Goal: Check status: Check status

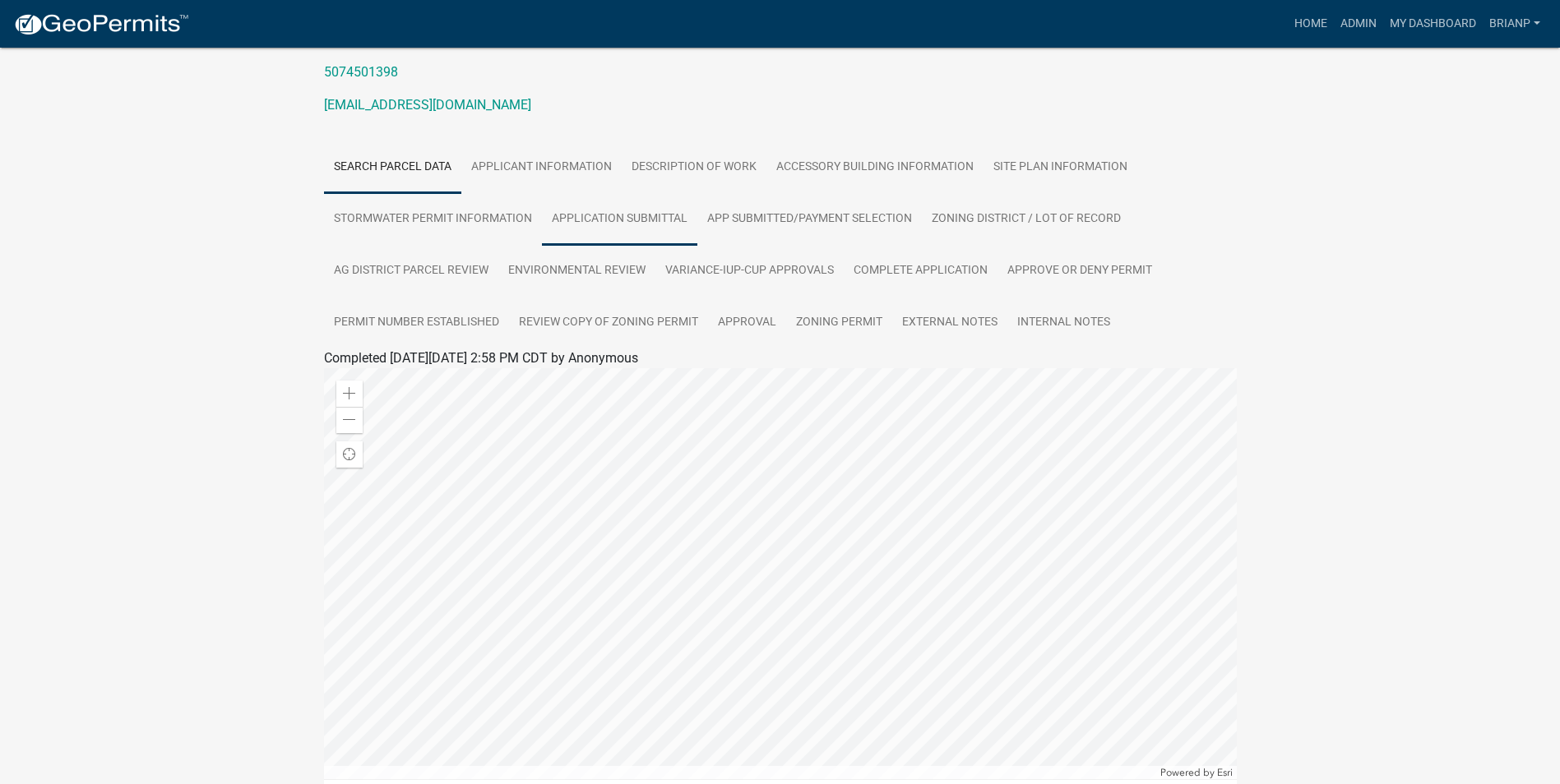
scroll to position [247, 0]
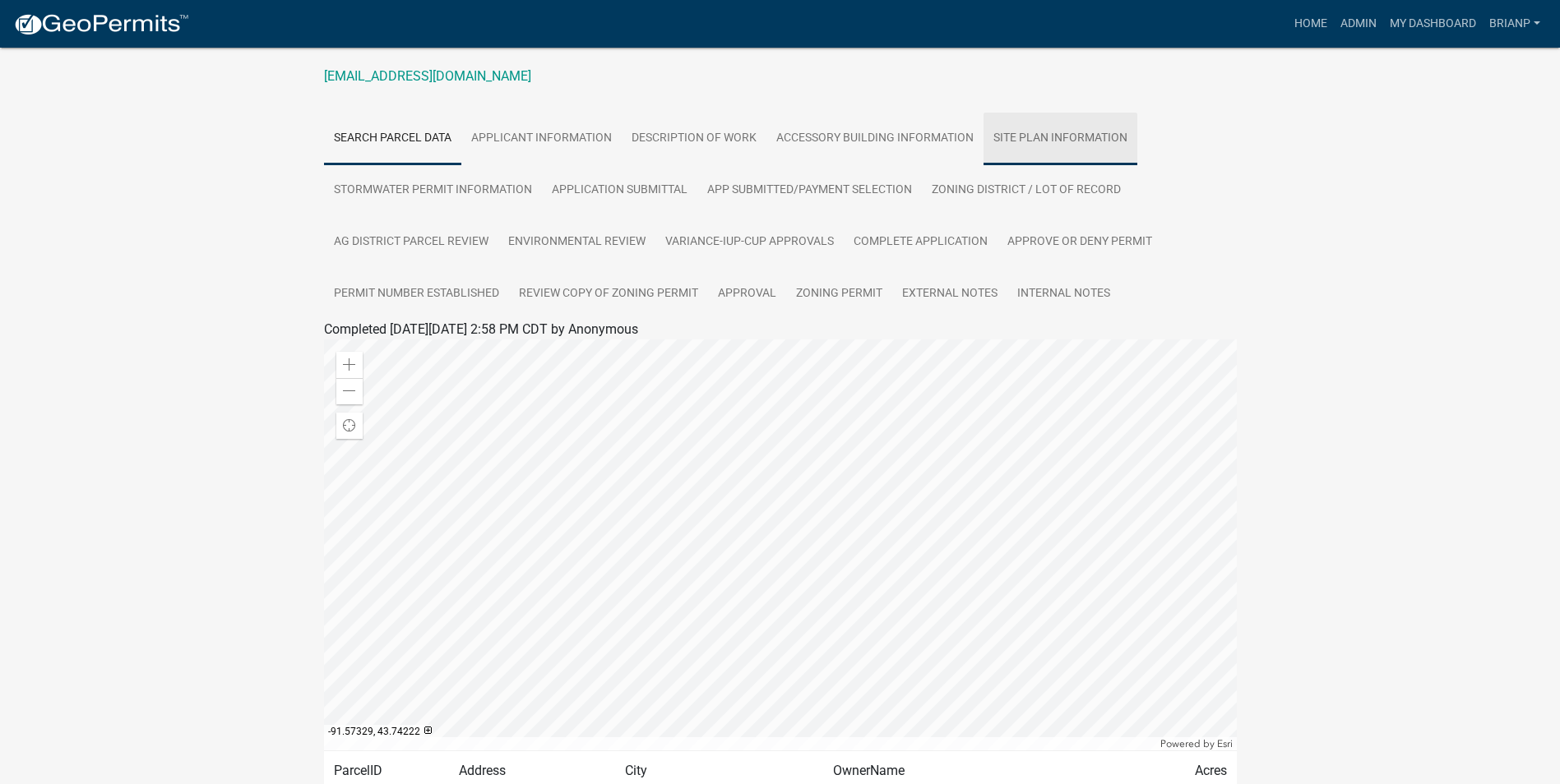
click at [1030, 139] on link "SITE PLAN INFORMATION" at bounding box center [1061, 139] width 154 height 52
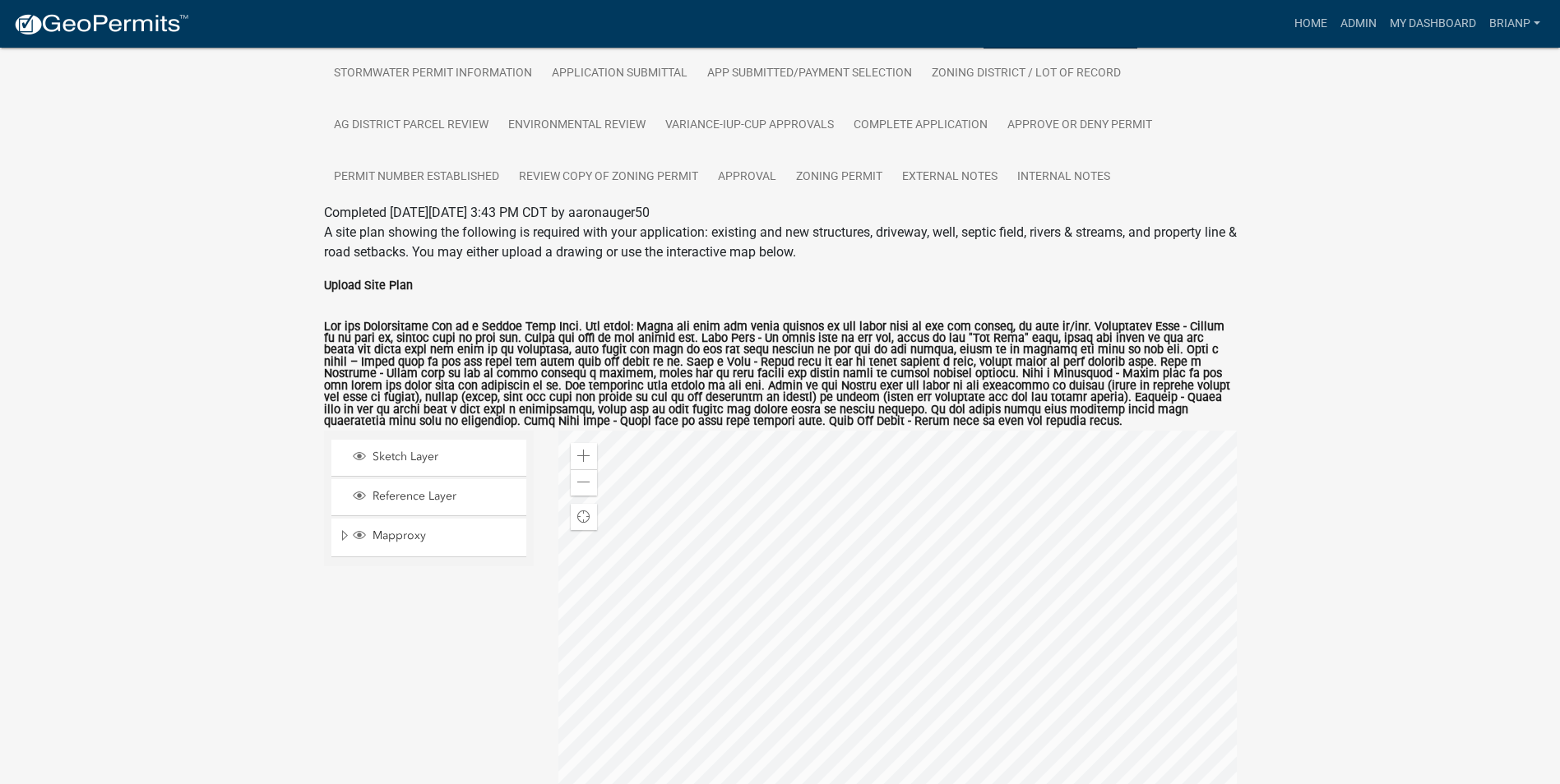
scroll to position [377, 0]
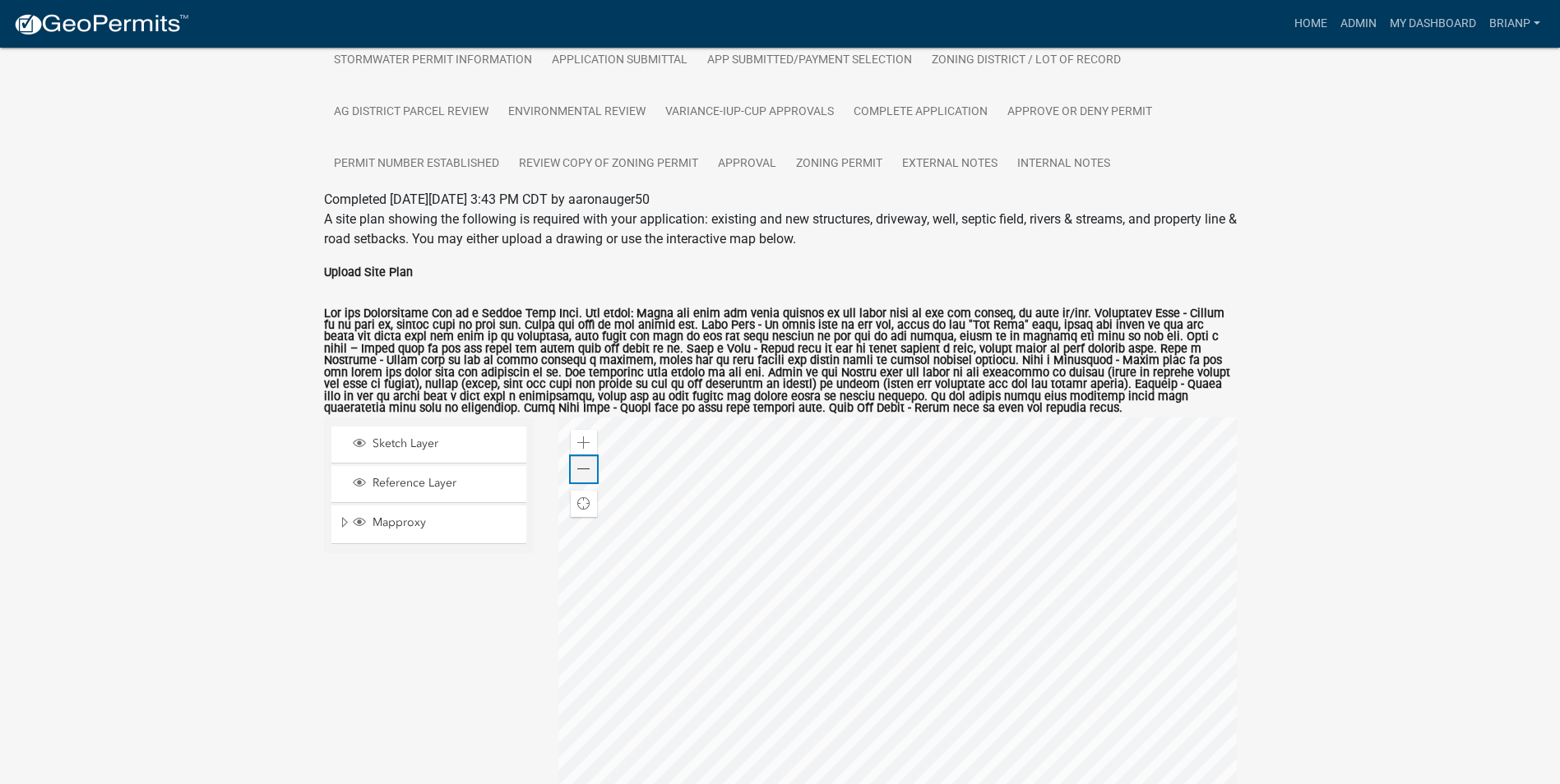
click at [584, 467] on span at bounding box center [584, 470] width 14 height 14
click at [585, 445] on span at bounding box center [584, 444] width 14 height 14
click at [959, 523] on div at bounding box center [897, 623] width 679 height 411
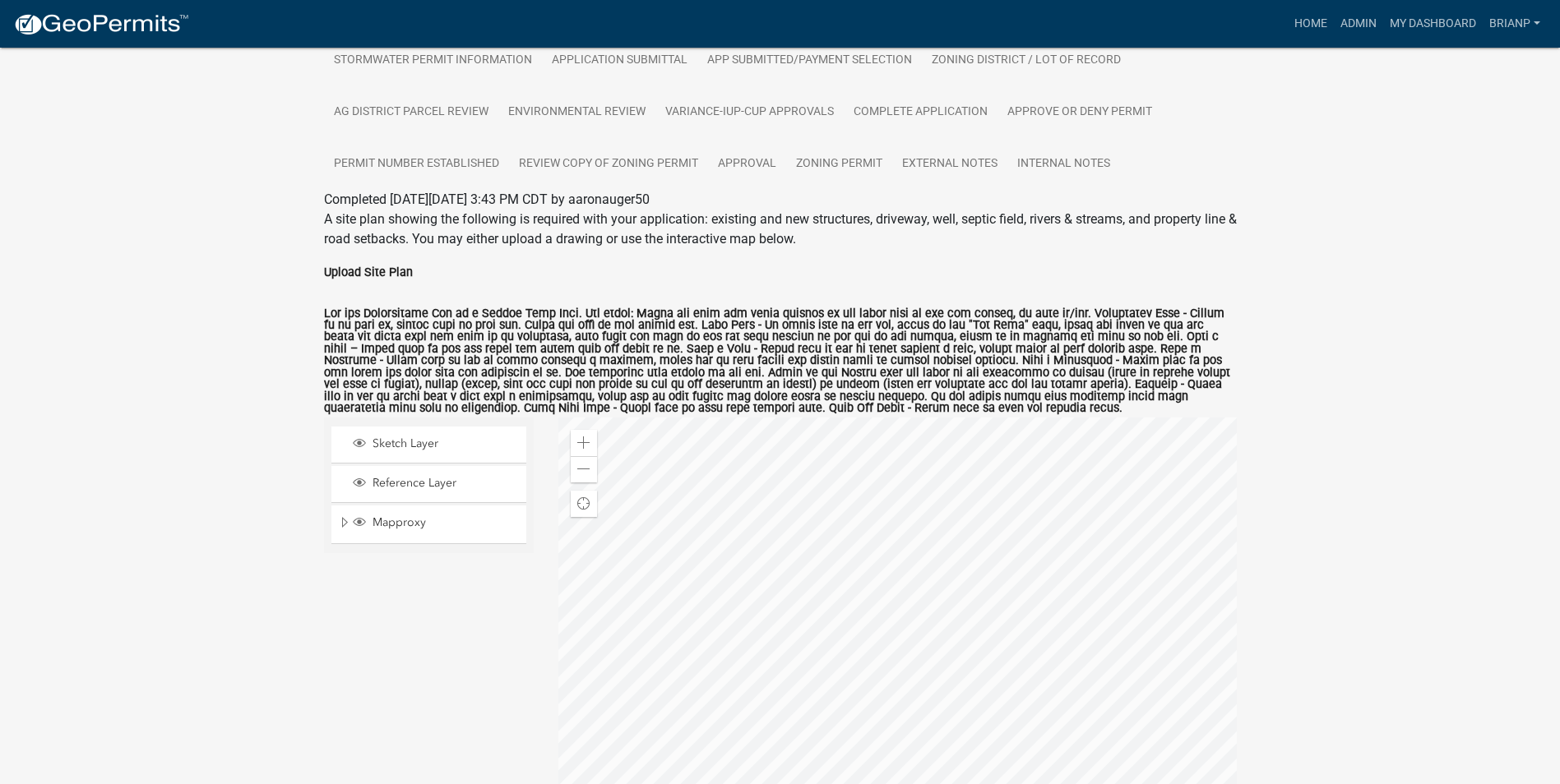
click at [1046, 548] on div at bounding box center [897, 623] width 679 height 411
click at [578, 470] on span at bounding box center [584, 470] width 14 height 14
click at [580, 436] on div "Zoom in" at bounding box center [583, 443] width 26 height 26
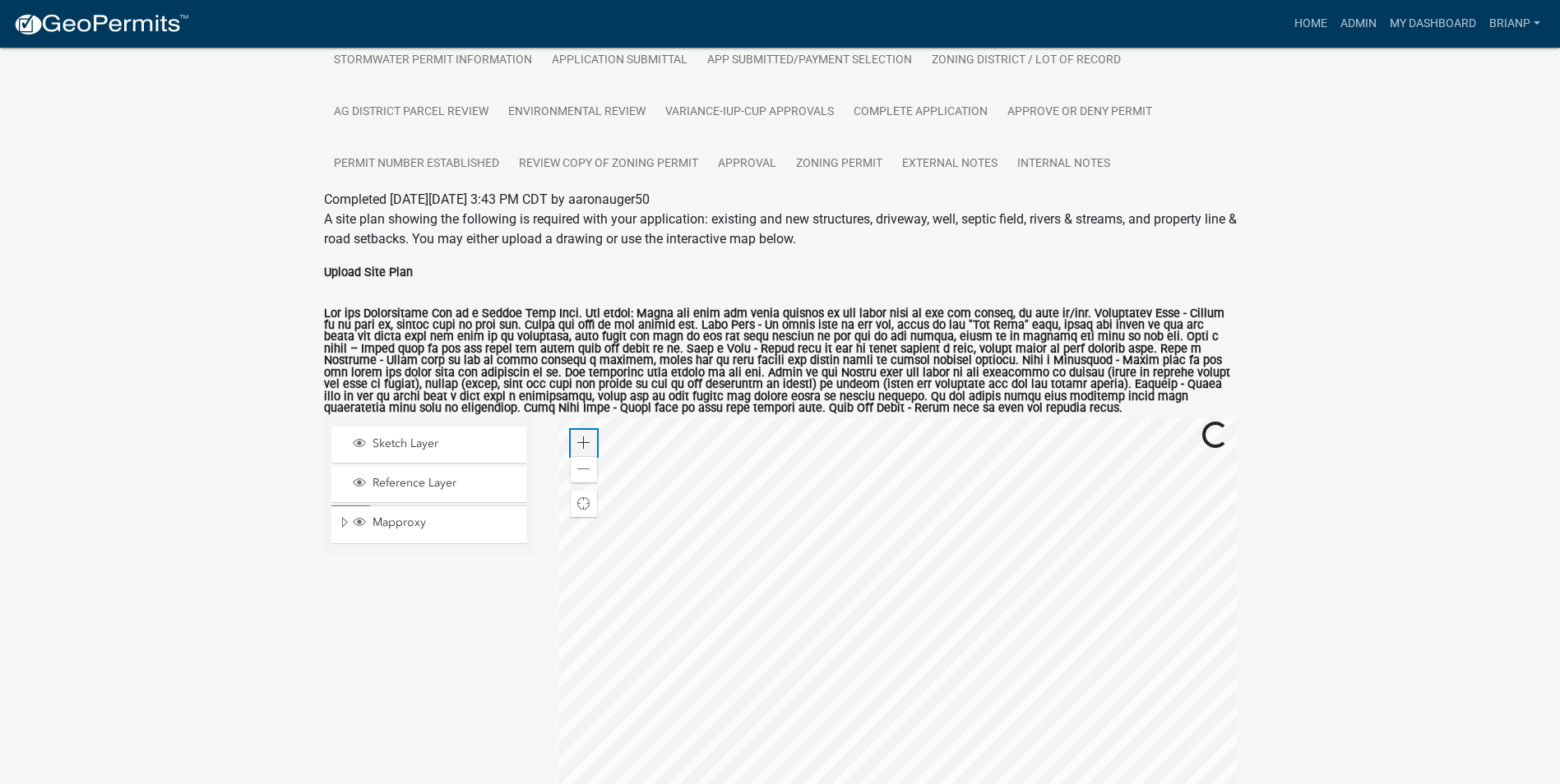
click at [580, 436] on div "Zoom in" at bounding box center [583, 443] width 26 height 26
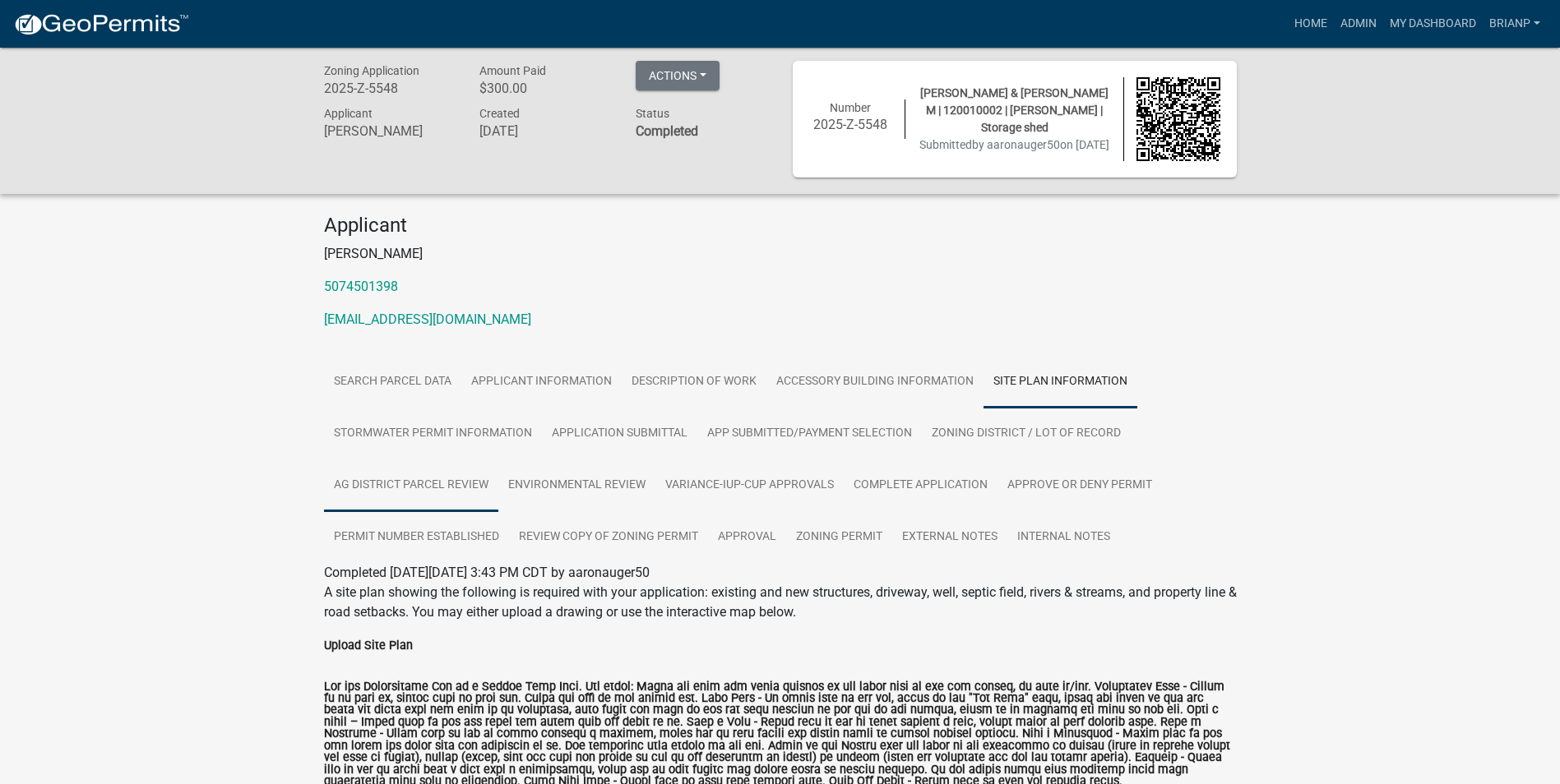
scroll to position [0, 0]
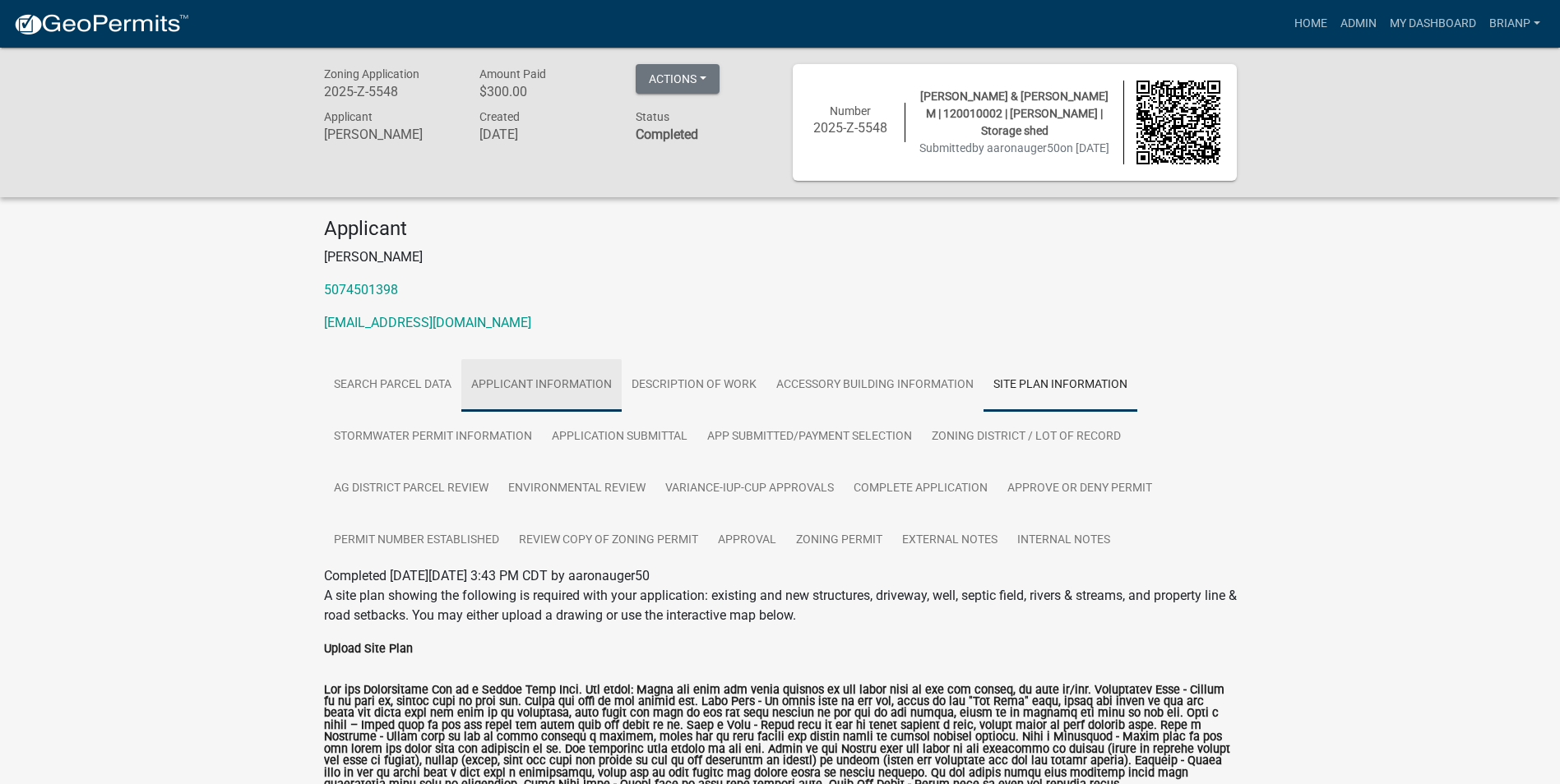
click at [543, 378] on link "APPLICANT INFORMATION" at bounding box center [542, 385] width 161 height 52
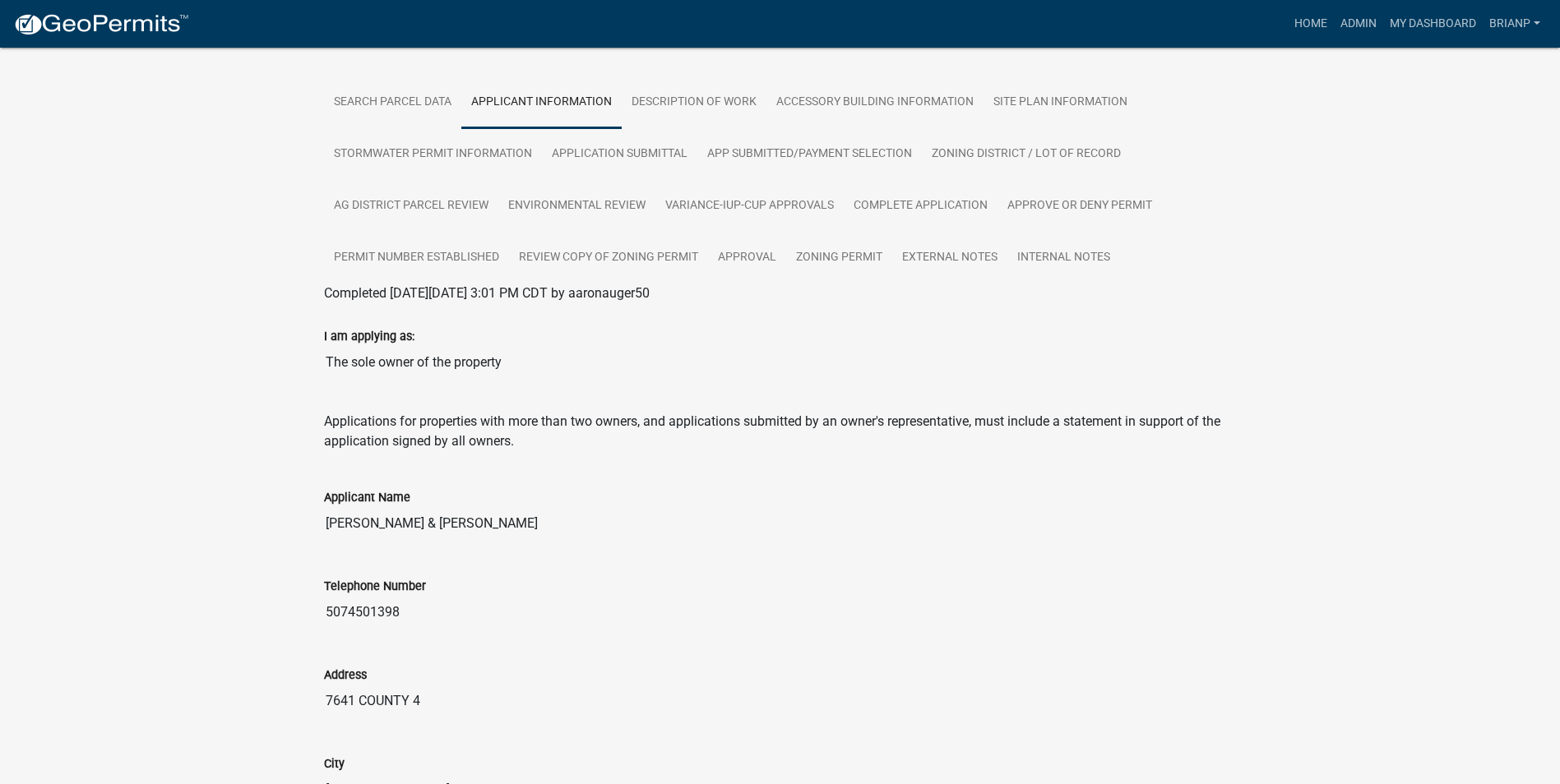
scroll to position [329, 0]
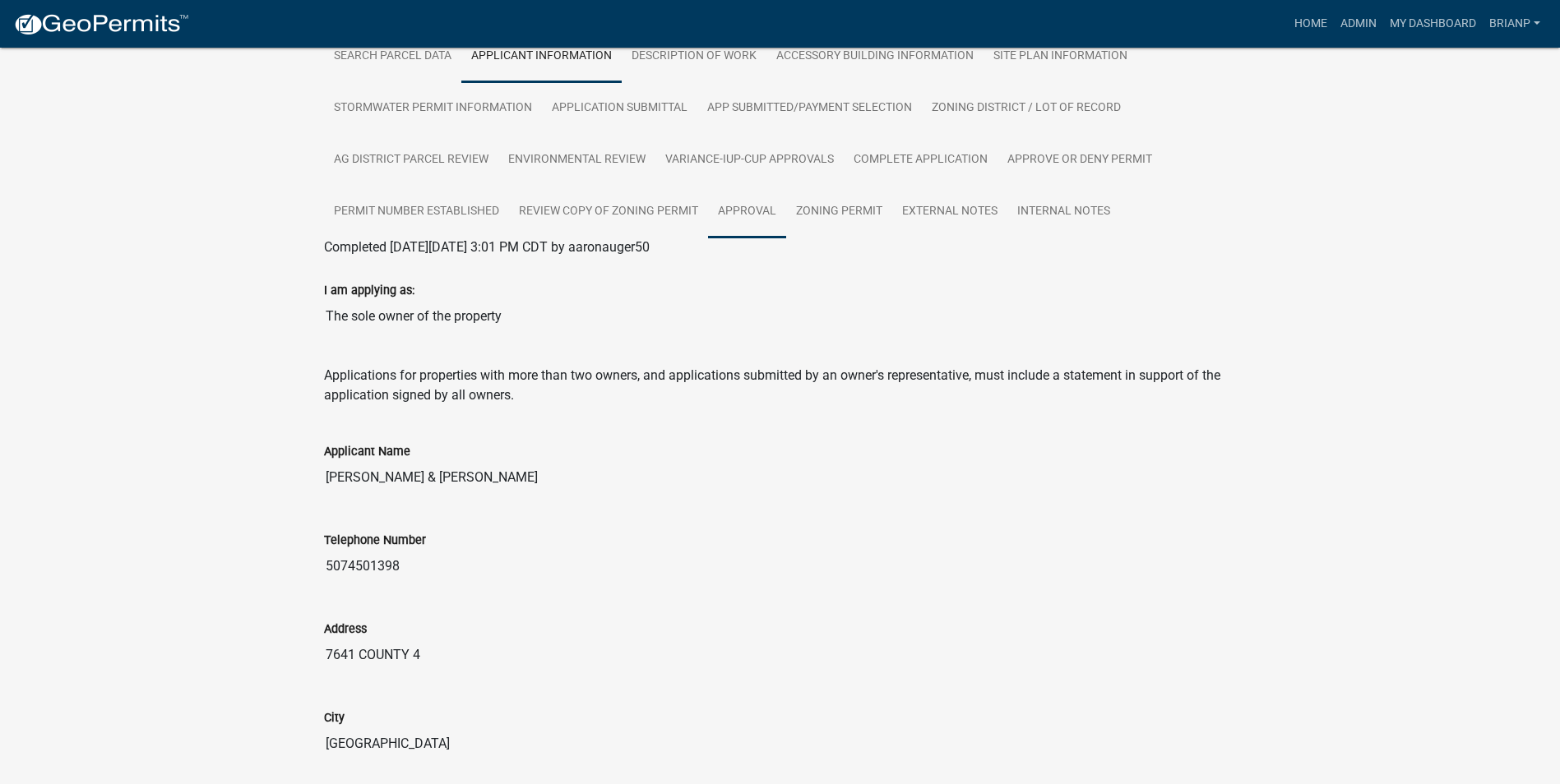
click at [734, 215] on link "APPROVAL" at bounding box center [747, 212] width 78 height 52
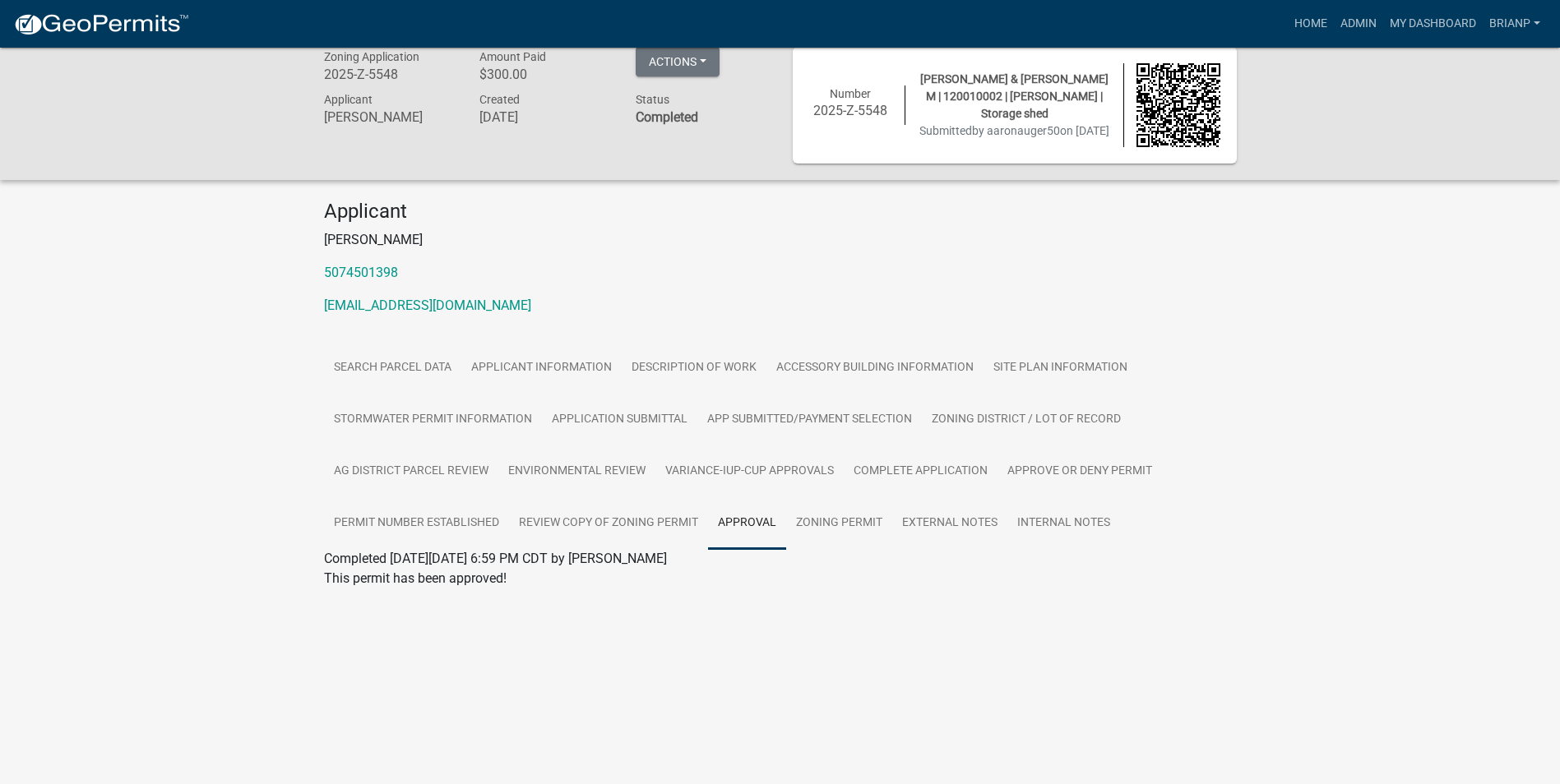
scroll to position [0, 0]
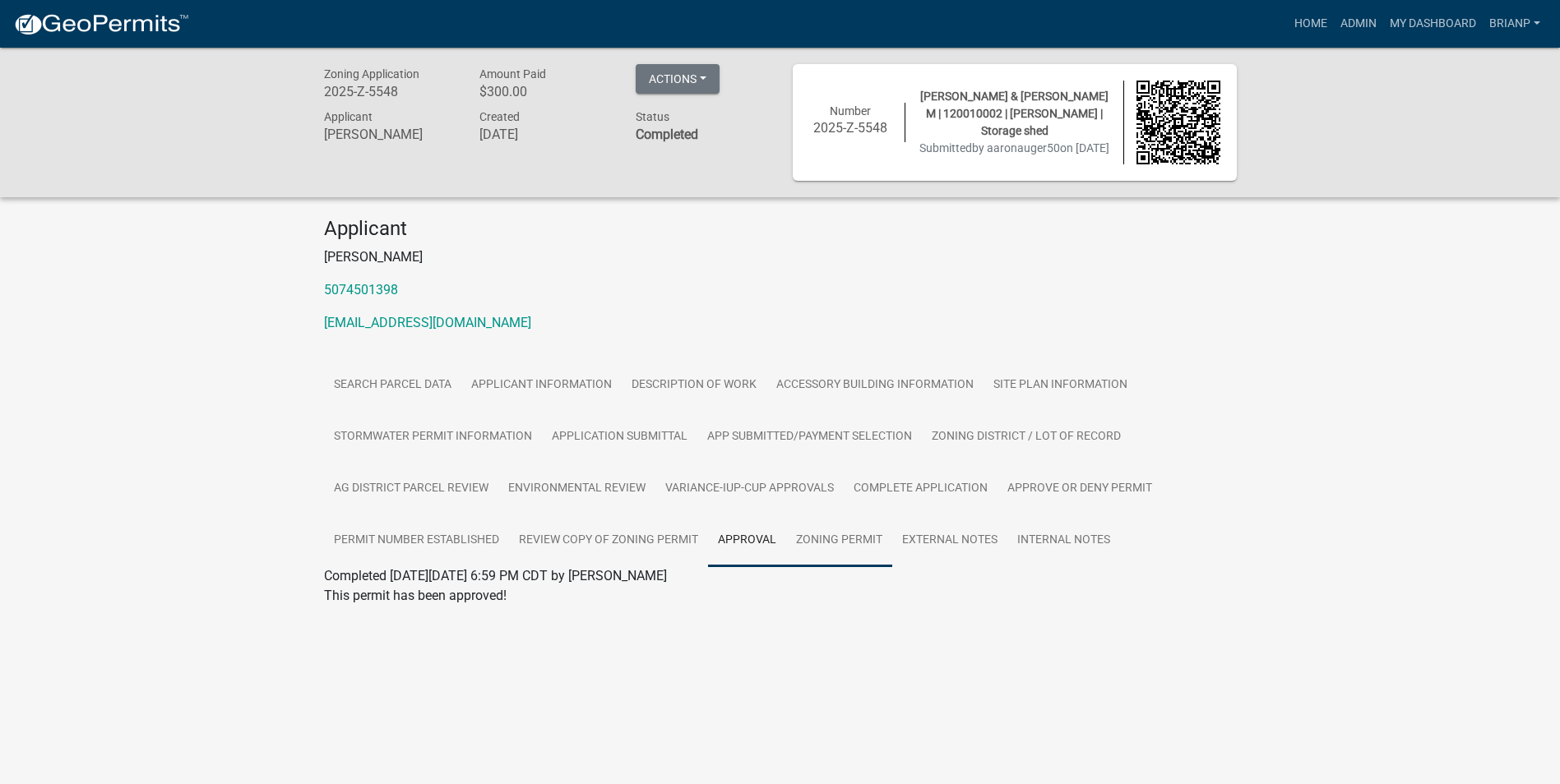
click at [828, 542] on link "Zoning Permit" at bounding box center [839, 541] width 106 height 52
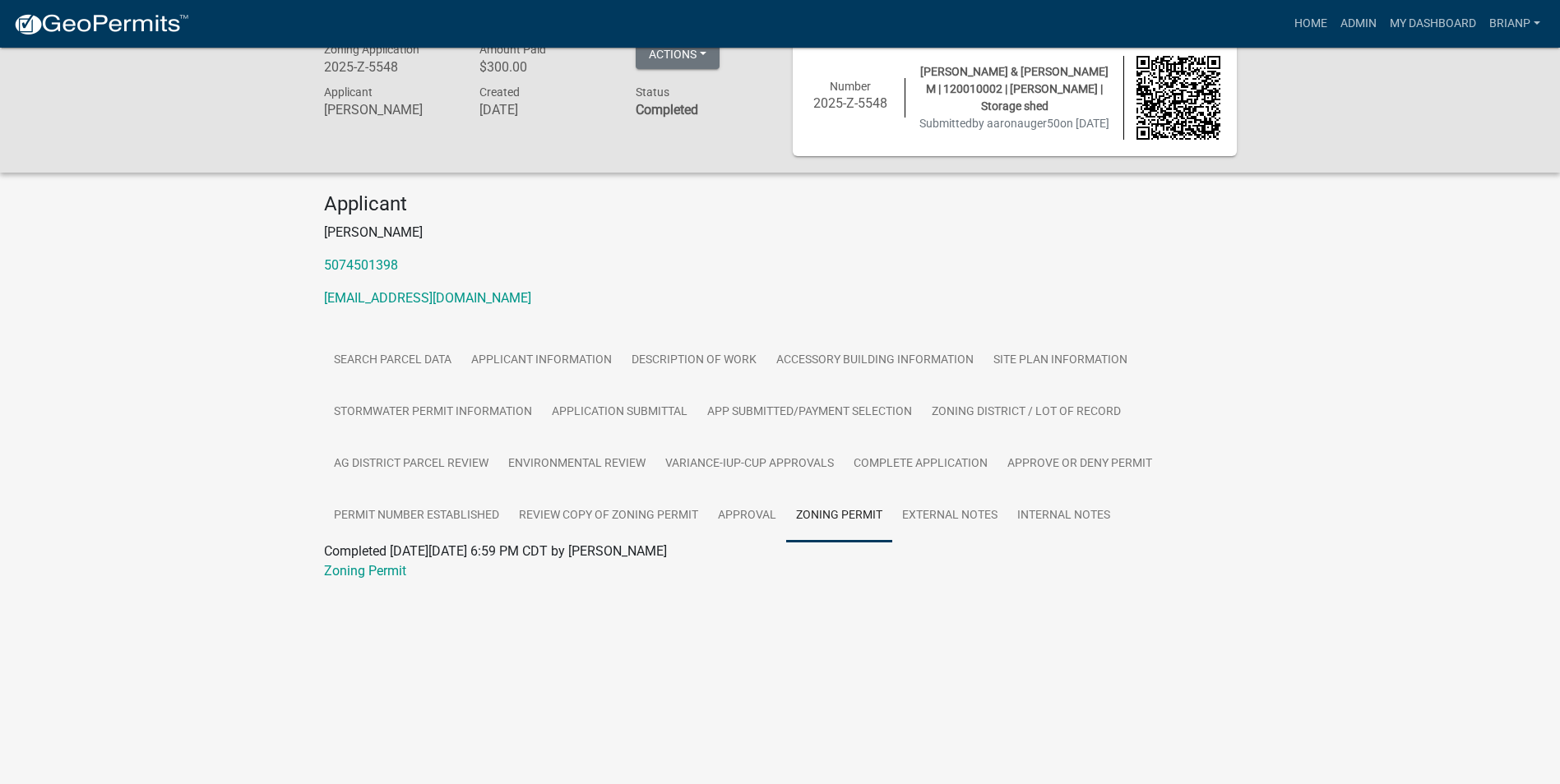
scroll to position [47, 0]
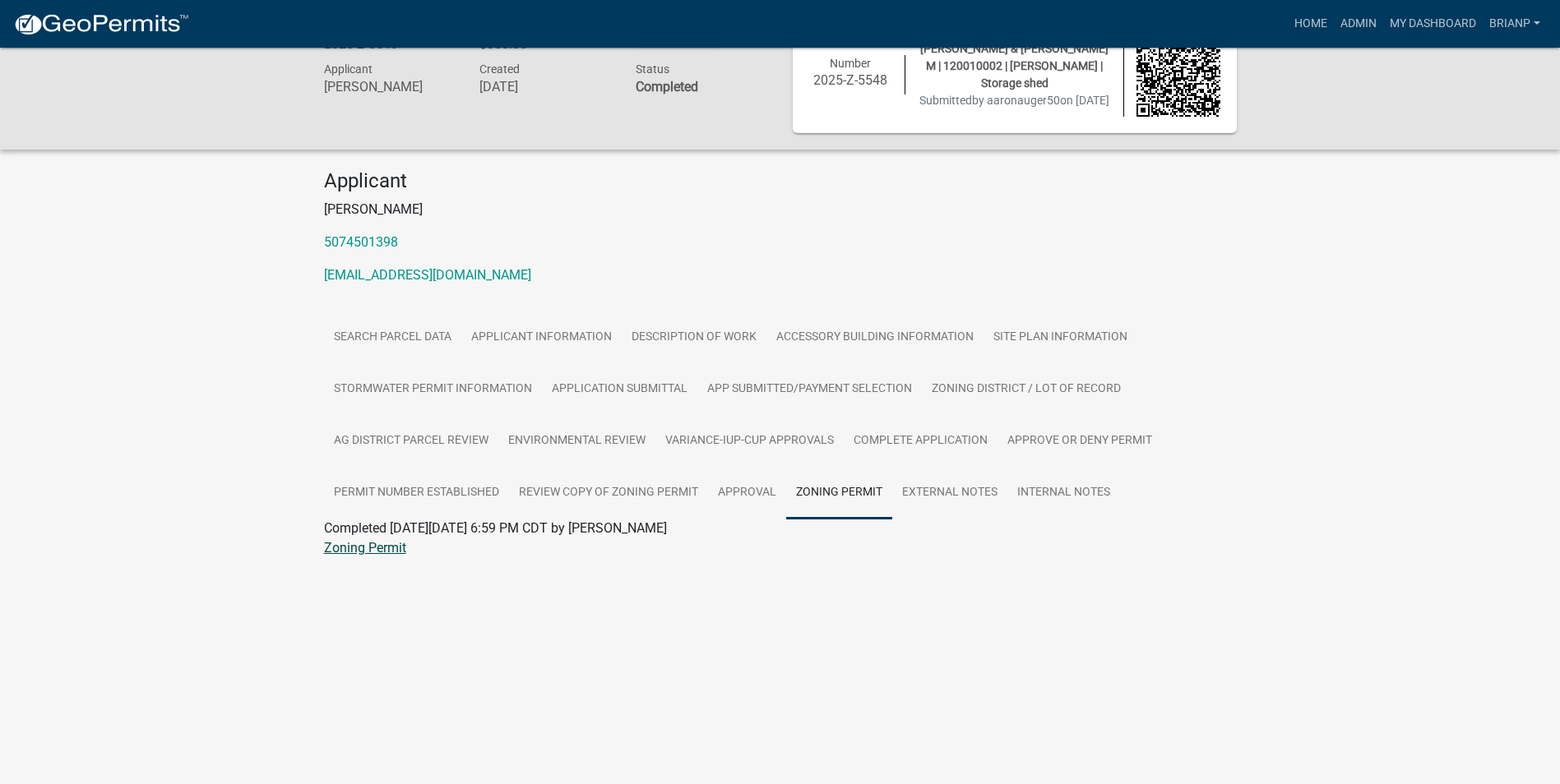
click at [350, 553] on link "Zoning Permit" at bounding box center [364, 547] width 82 height 15
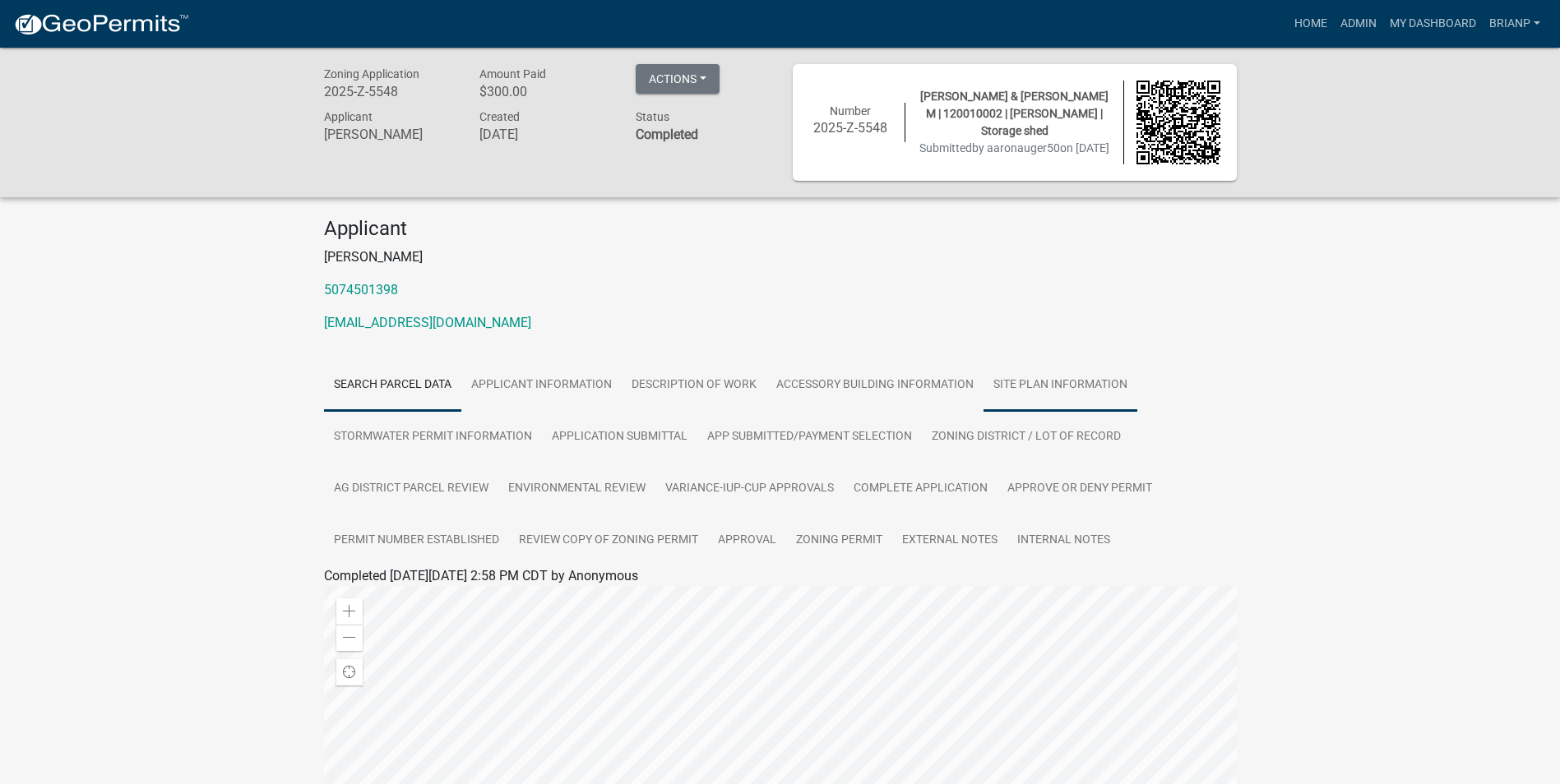
click at [1011, 384] on link "SITE PLAN INFORMATION" at bounding box center [1061, 385] width 154 height 52
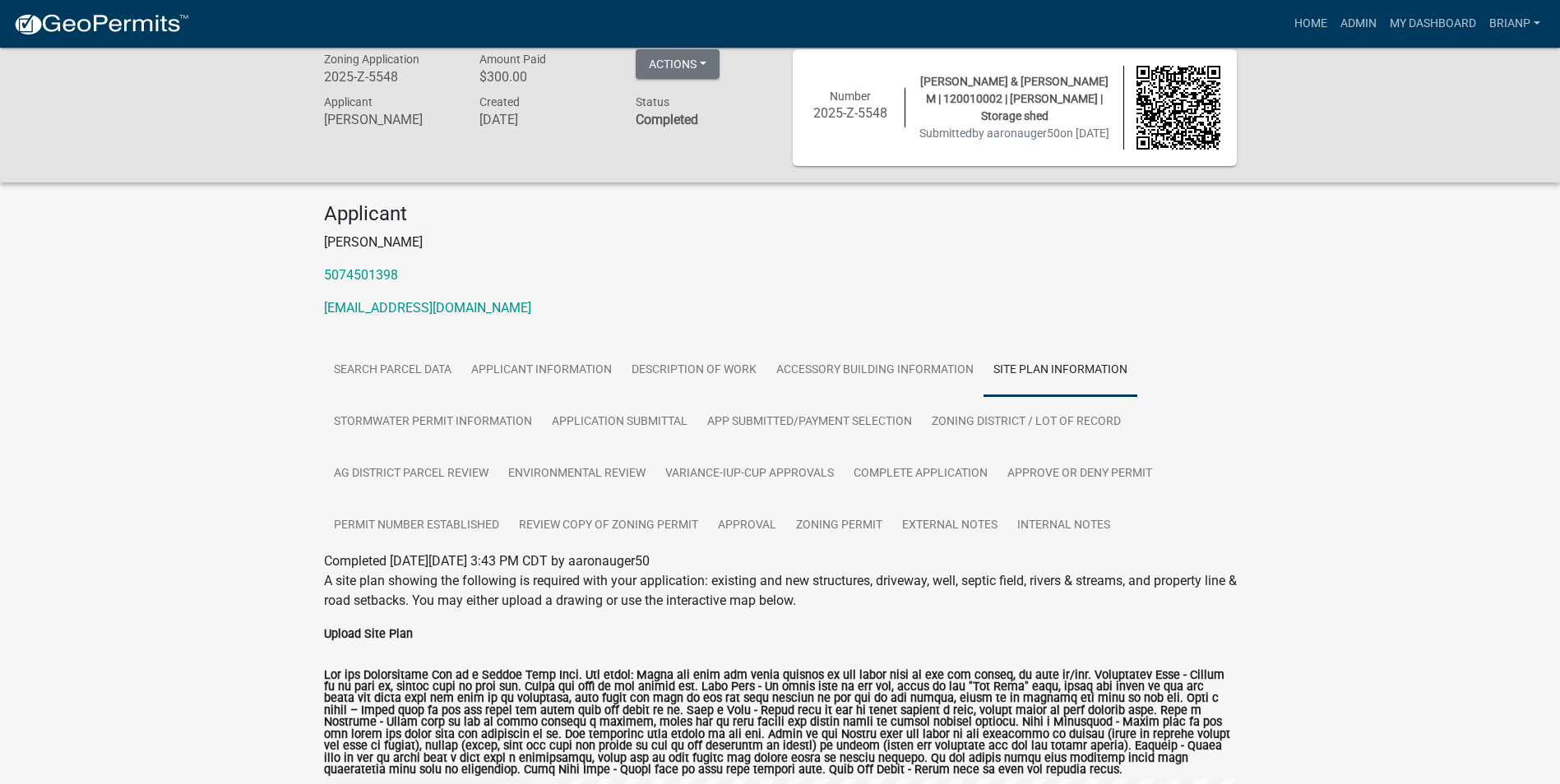
scroll to position [14, 0]
click at [718, 378] on link "DESCRIPTION OF WORK" at bounding box center [694, 372] width 145 height 52
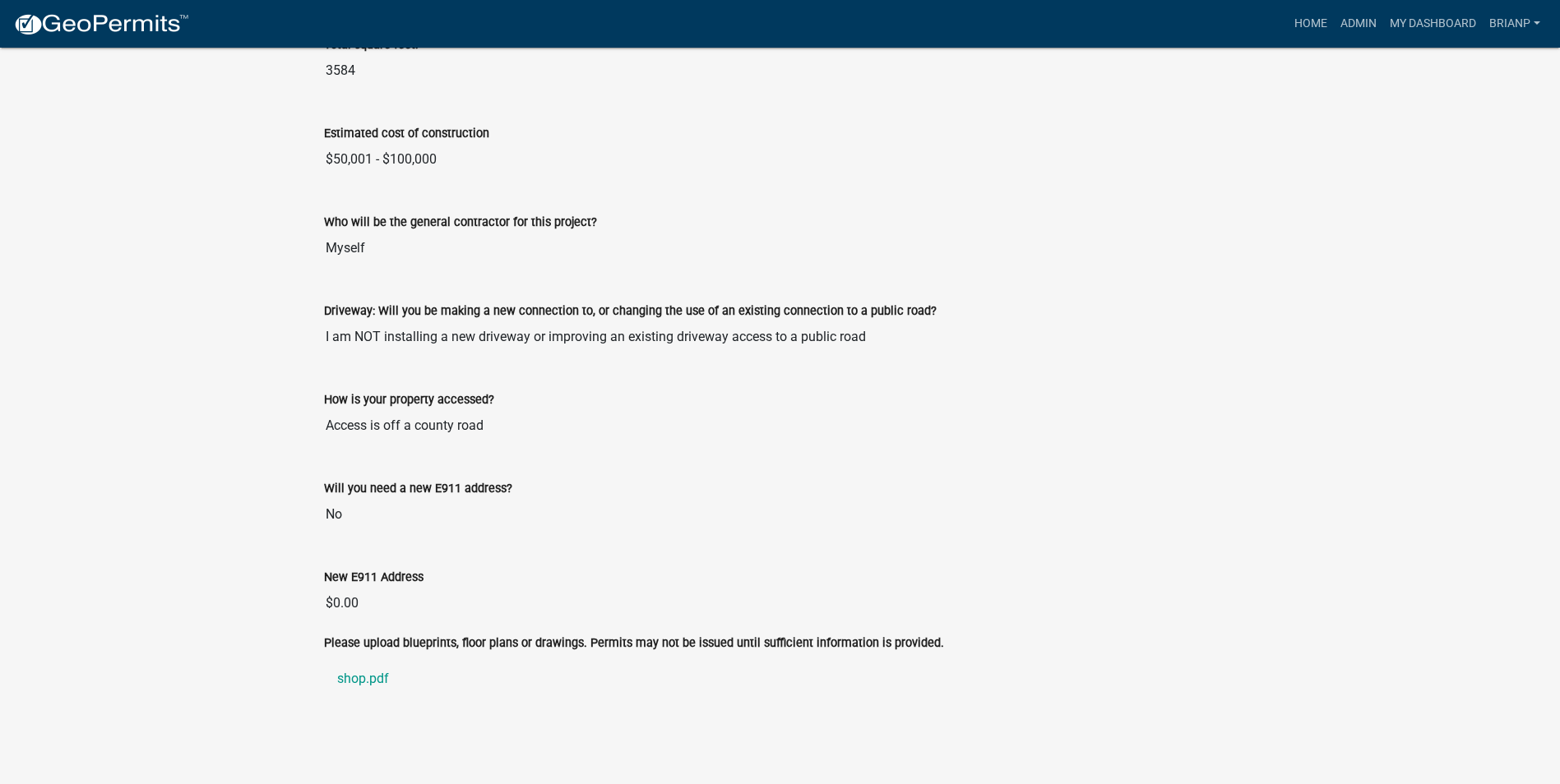
scroll to position [1319, 0]
click at [349, 675] on link "shop.pdf" at bounding box center [780, 676] width 913 height 40
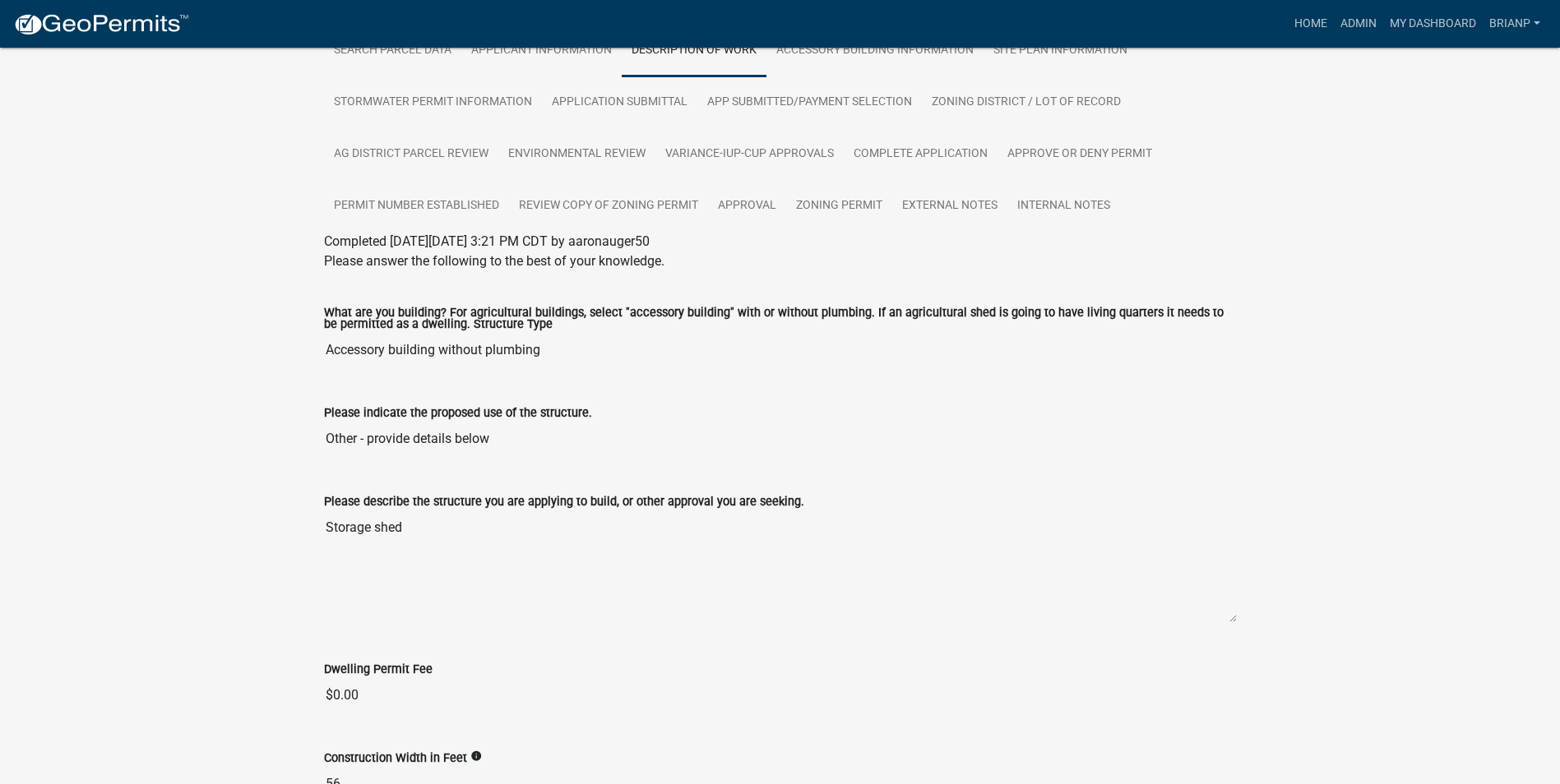
scroll to position [0, 0]
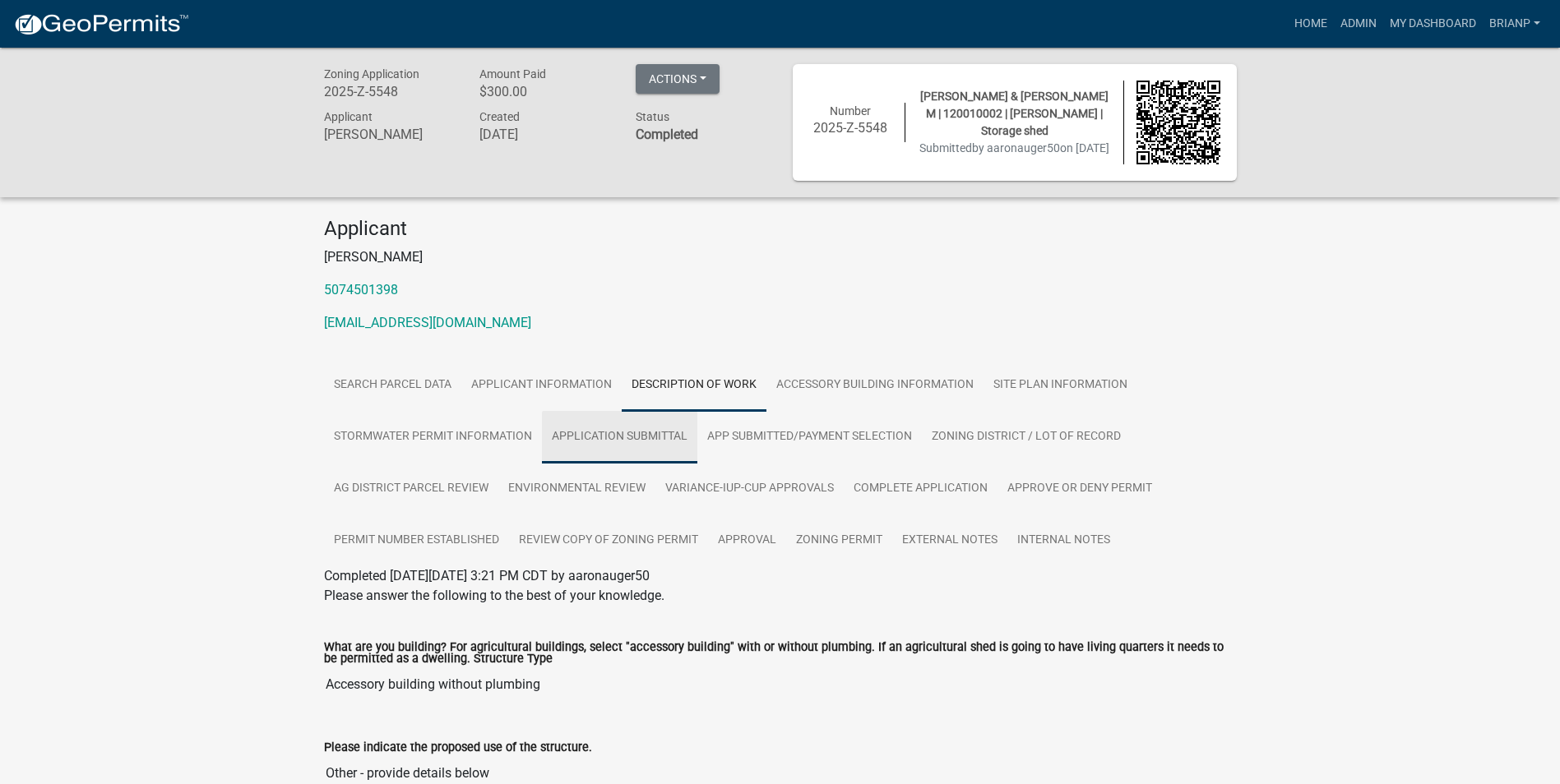
click at [568, 427] on link "APPLICATION SUBMITTAL" at bounding box center [619, 438] width 155 height 52
